Goal: Information Seeking & Learning: Check status

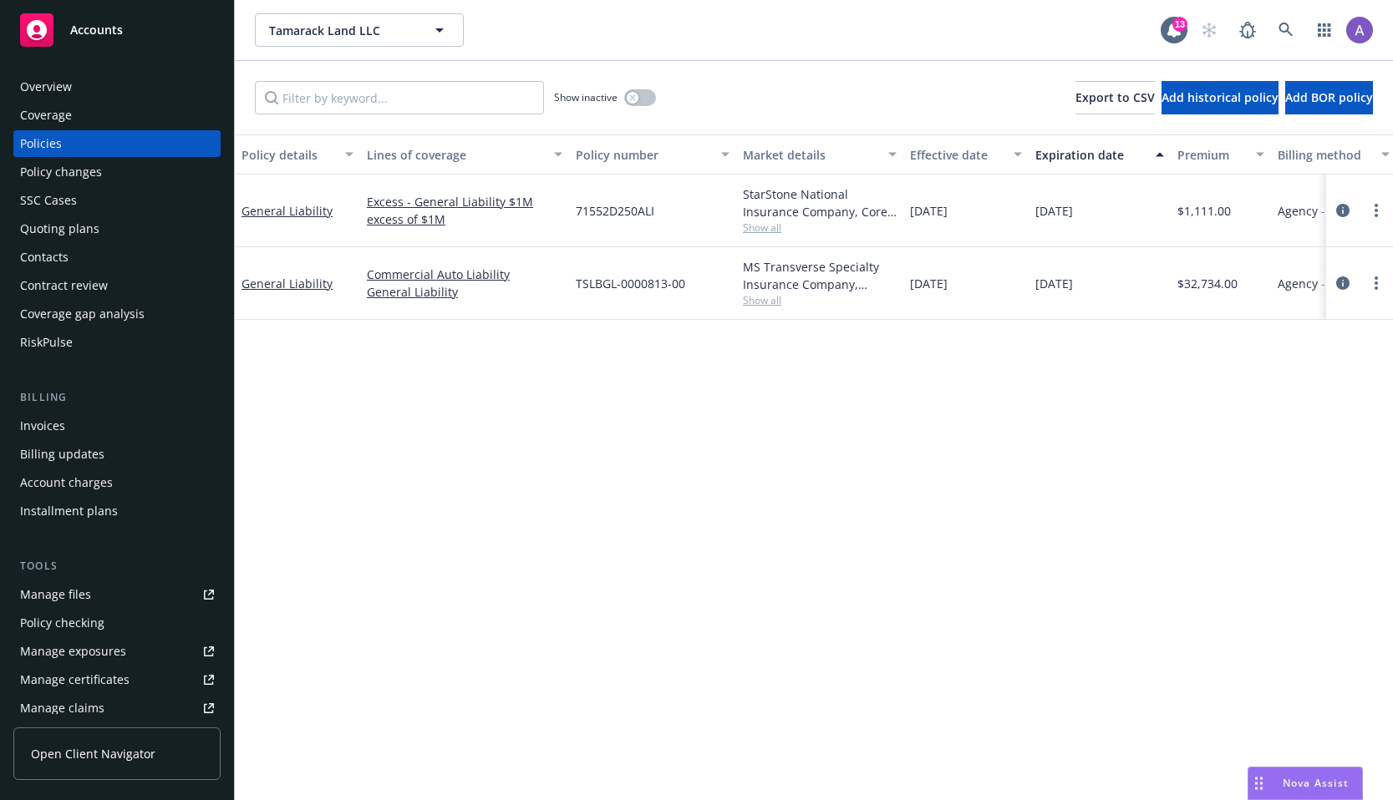
click at [701, 419] on div "Policy details Lines of coverage Policy number Market details Effective date Ex…" at bounding box center [814, 468] width 1158 height 666
